Goal: Task Accomplishment & Management: Use online tool/utility

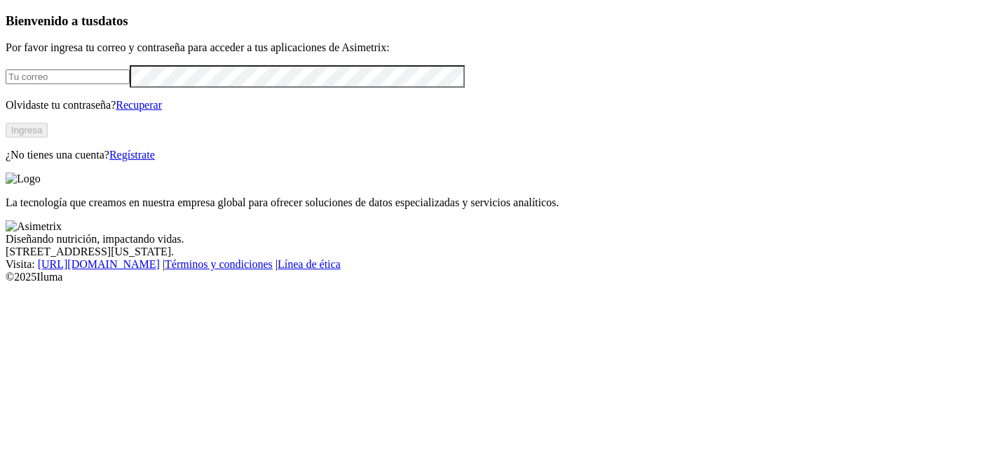
type input "manuela.chavarria@asimetrix.co"
click at [48, 137] on button "Ingresa" at bounding box center [27, 130] width 42 height 15
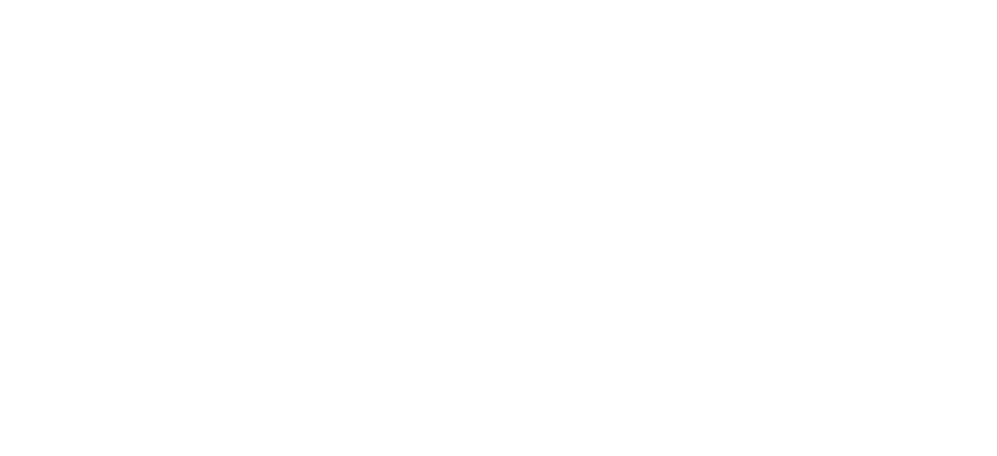
scroll to position [1090, 0]
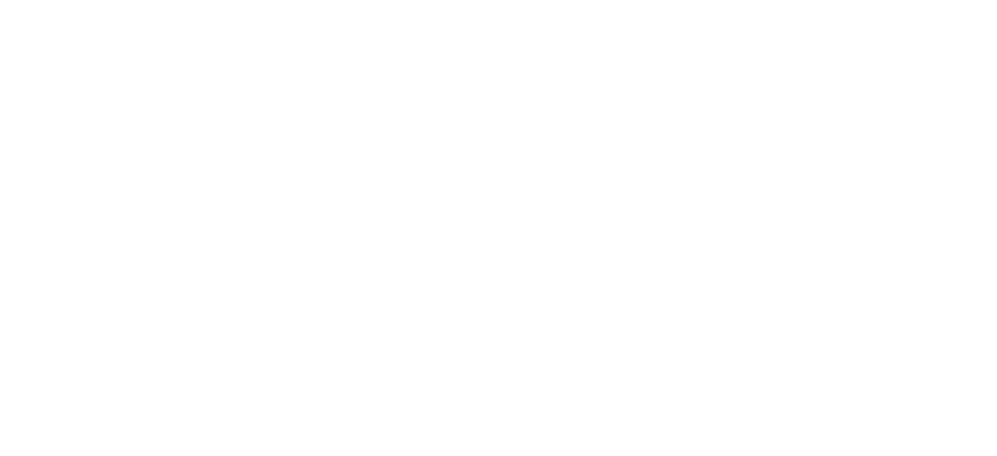
type input "Main"
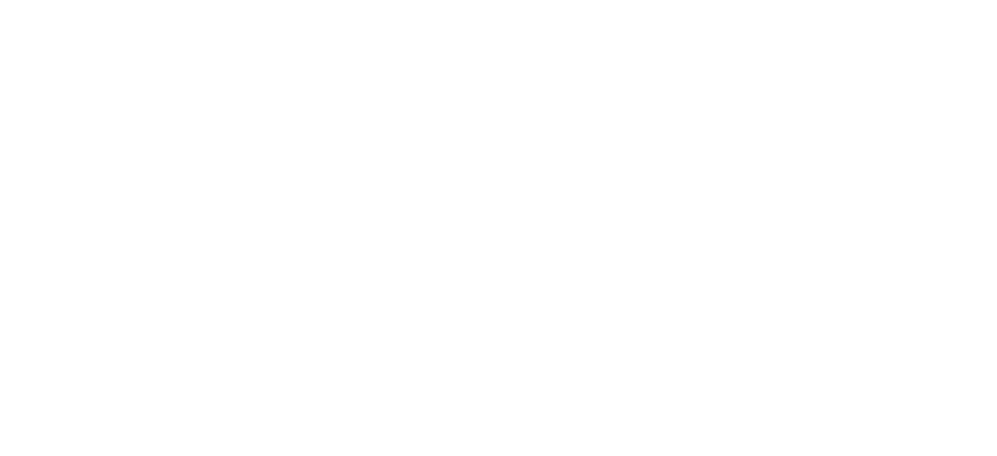
paste input "Pigvision"
type input "Pigvision"
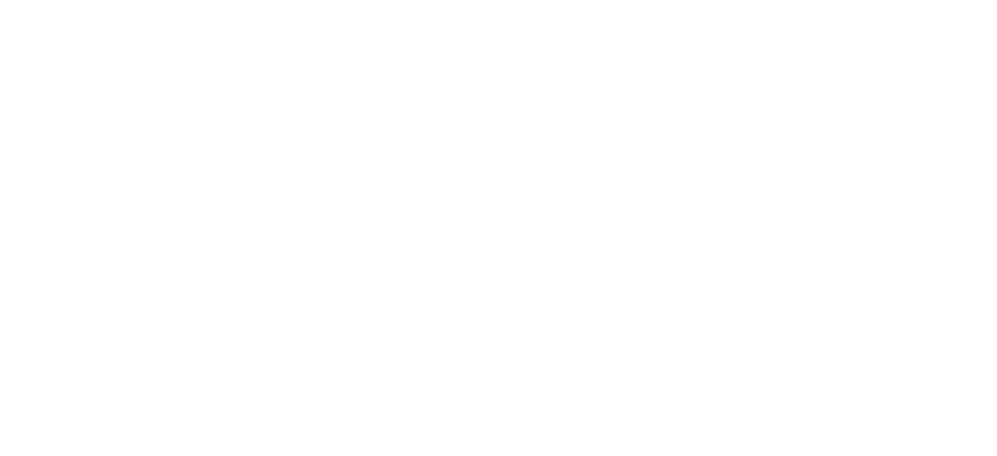
scroll to position [117, 0]
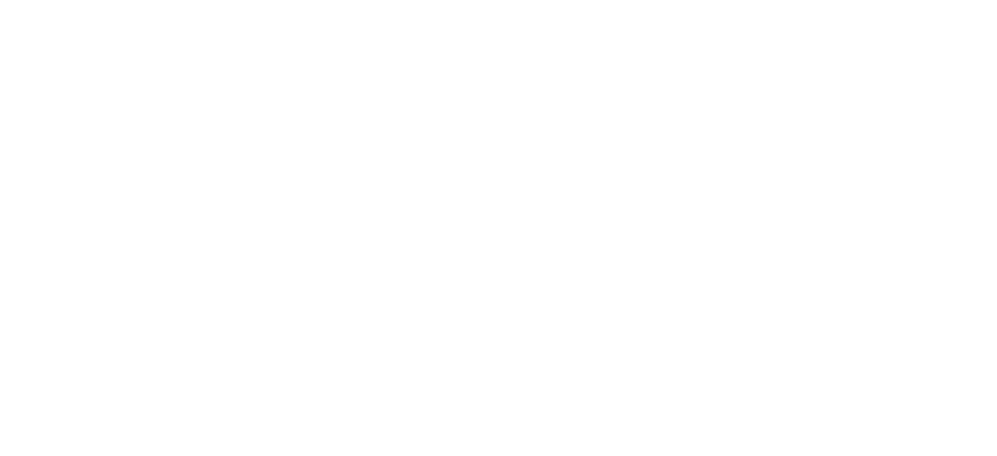
scroll to position [109, 0]
type input "pic"
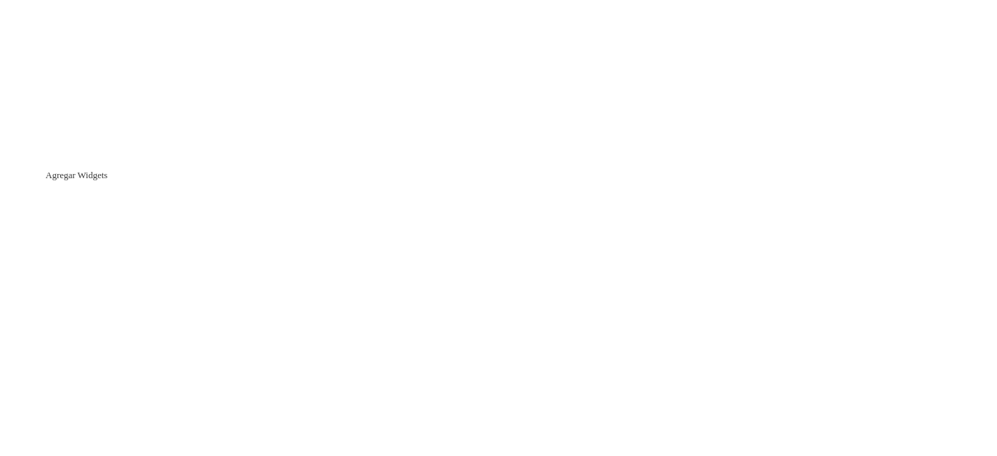
paste input "Tabla Pesos Diarios"
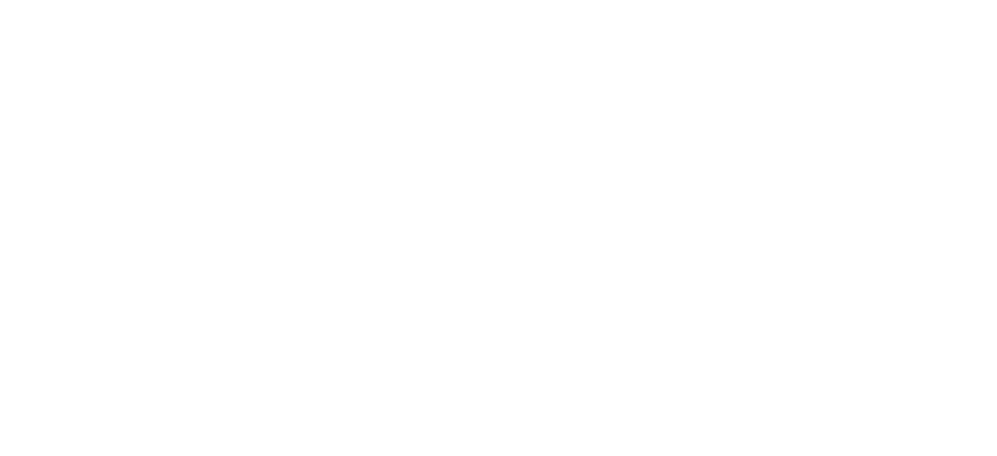
type input "Tabla Pesos Diarios"
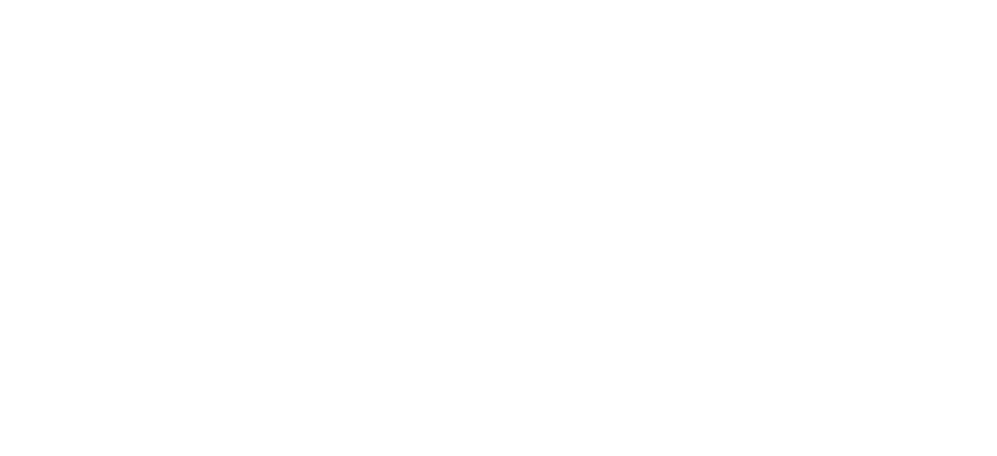
paste input "Tabla de Pesos Semanales"
type input "Tabla de Pesos Semanales"
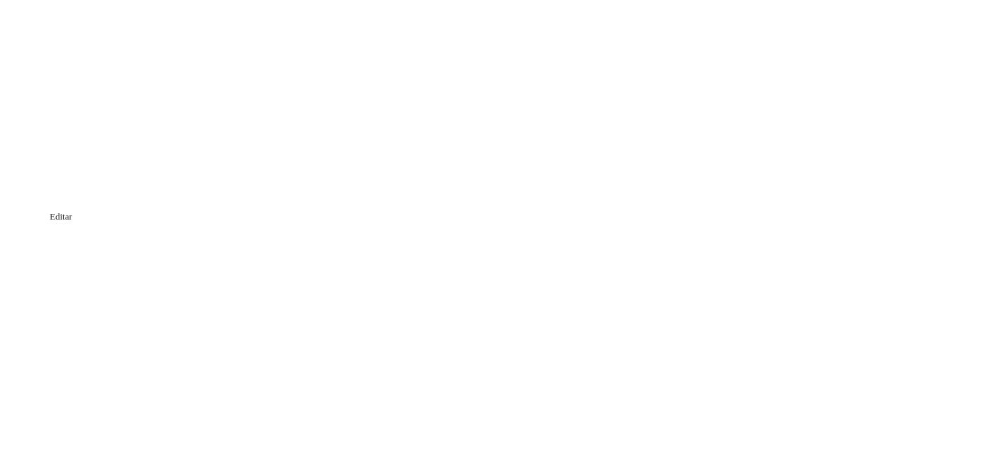
drag, startPoint x: 360, startPoint y: 223, endPoint x: 238, endPoint y: 208, distance: 122.9
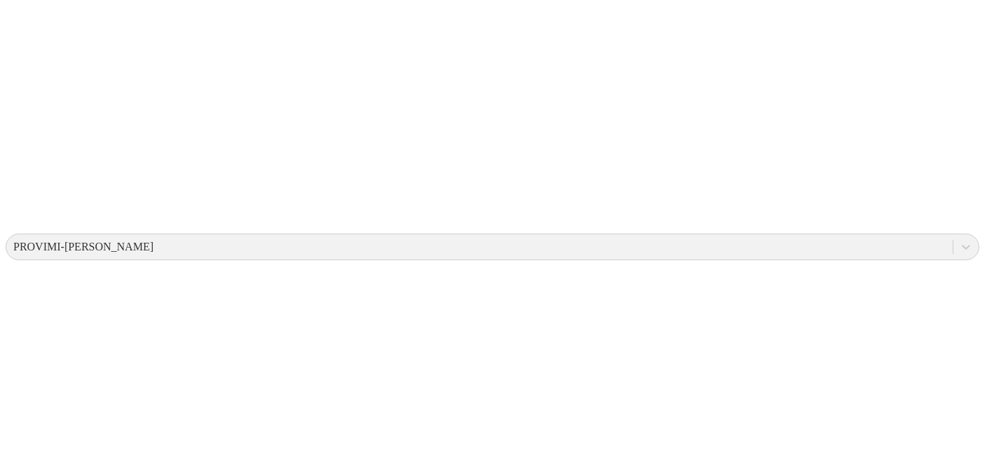
scroll to position [342, 0]
drag, startPoint x: 479, startPoint y: 205, endPoint x: 159, endPoint y: 189, distance: 320.2
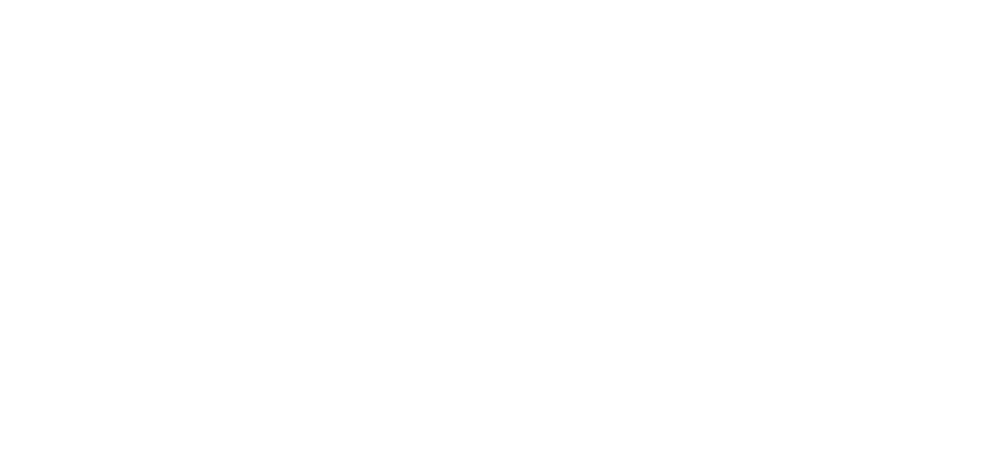
scroll to position [762, 0]
drag, startPoint x: 443, startPoint y: 208, endPoint x: 119, endPoint y: 182, distance: 325.7
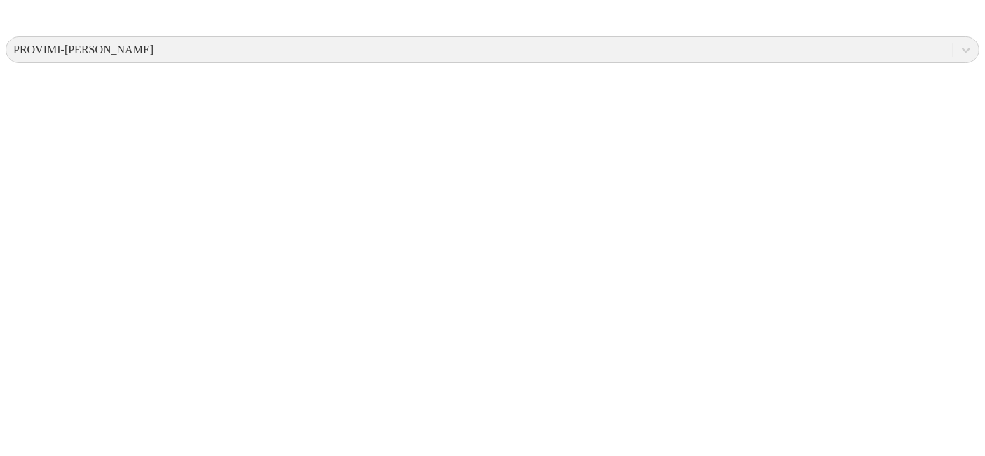
scroll to position [34, 0]
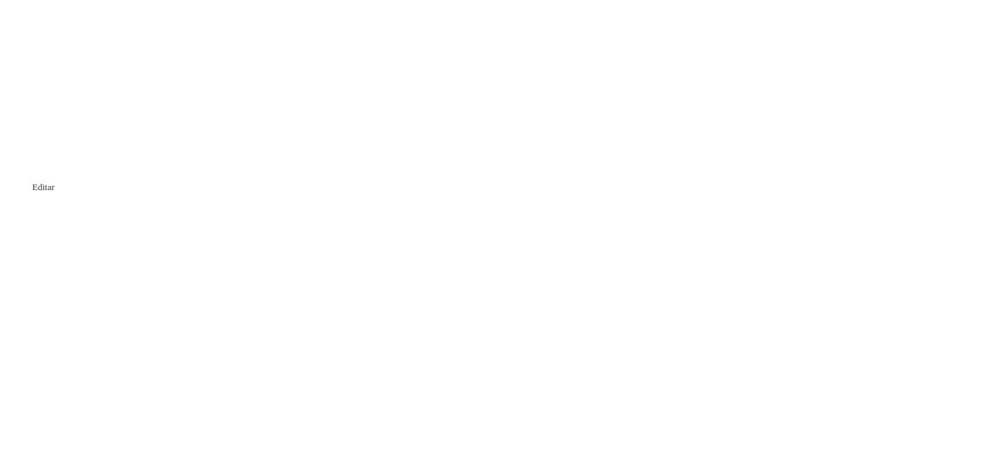
drag, startPoint x: 975, startPoint y: 447, endPoint x: 973, endPoint y: 413, distance: 33.7
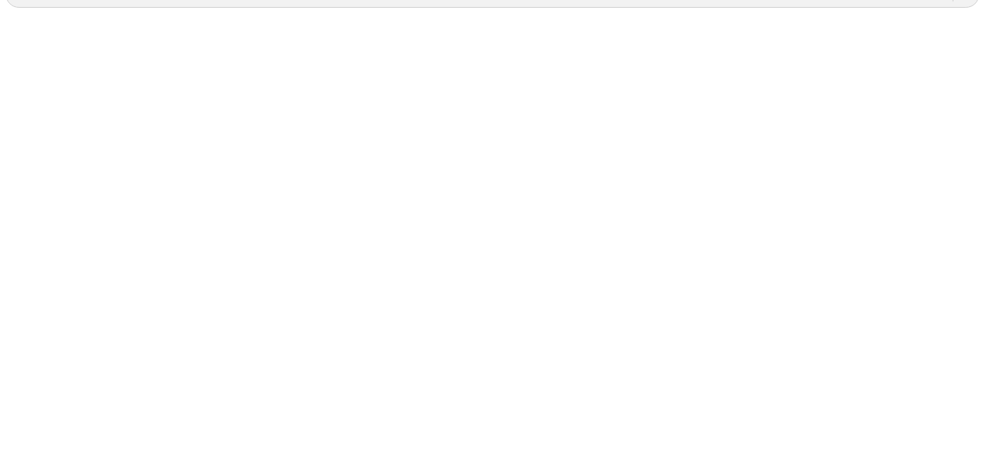
scroll to position [594, 0]
drag, startPoint x: 971, startPoint y: 195, endPoint x: 971, endPoint y: 187, distance: 7.7
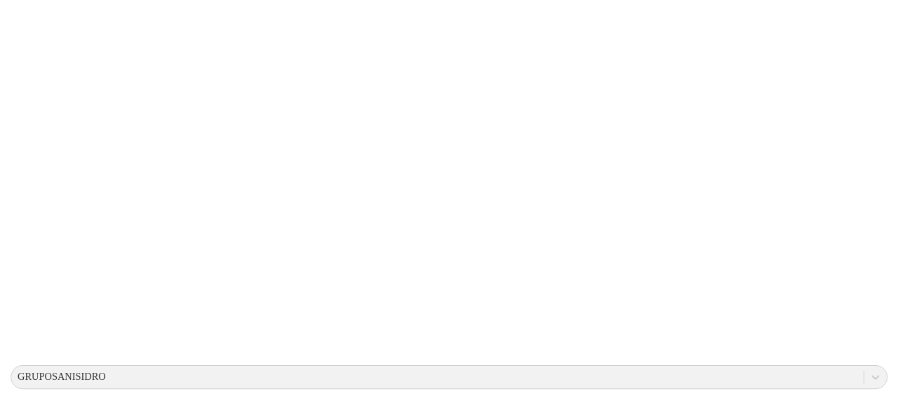
scroll to position [0, 0]
